Goal: Book appointment/travel/reservation

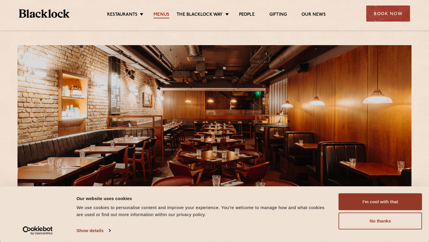
click at [159, 12] on link "Menus" at bounding box center [161, 15] width 16 height 6
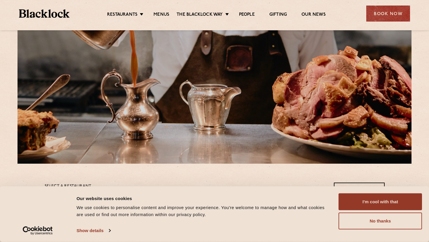
scroll to position [54, 0]
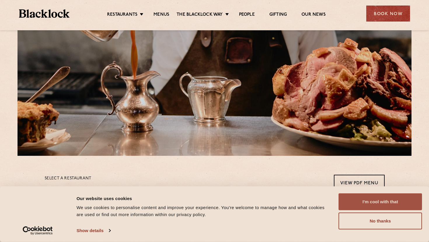
click at [346, 204] on button "I'm cool with that" at bounding box center [379, 202] width 83 height 17
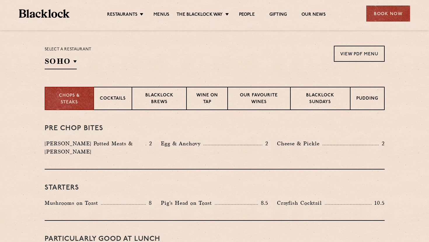
scroll to position [185, 0]
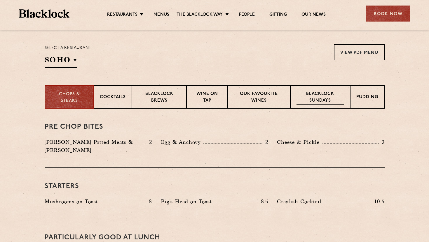
click at [318, 94] on p "Blacklock Sundays" at bounding box center [319, 98] width 47 height 14
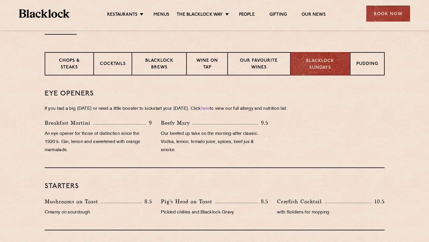
scroll to position [108, 0]
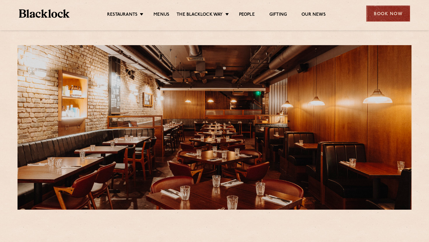
click at [366, 8] on div "Book Now" at bounding box center [388, 14] width 44 height 16
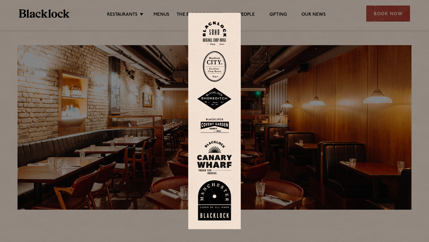
click at [323, 34] on div at bounding box center [214, 121] width 429 height 242
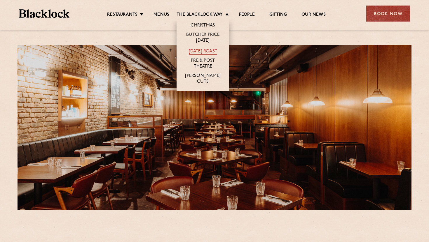
click at [207, 52] on link "[DATE] Roast" at bounding box center [203, 52] width 28 height 6
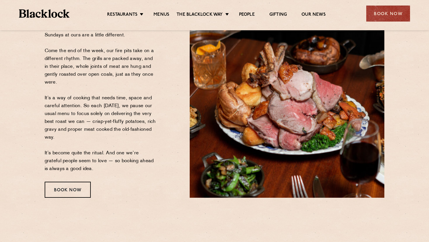
scroll to position [80, 0]
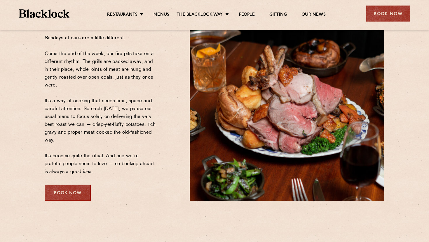
click at [70, 189] on div "Book Now" at bounding box center [68, 193] width 46 height 16
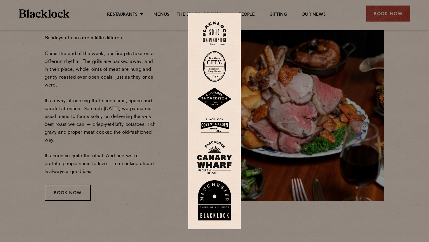
click at [219, 126] on img at bounding box center [214, 125] width 35 height 19
